Goal: Answer question/provide support: Answer question/provide support

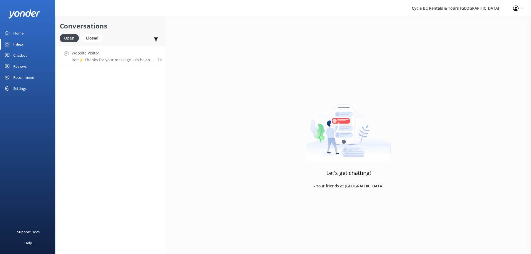
click at [122, 58] on p "Bot: ⚡ Thanks for your message. I'm having a difficult time finding the right a…" at bounding box center [113, 60] width 82 height 5
